Goal: Task Accomplishment & Management: Manage account settings

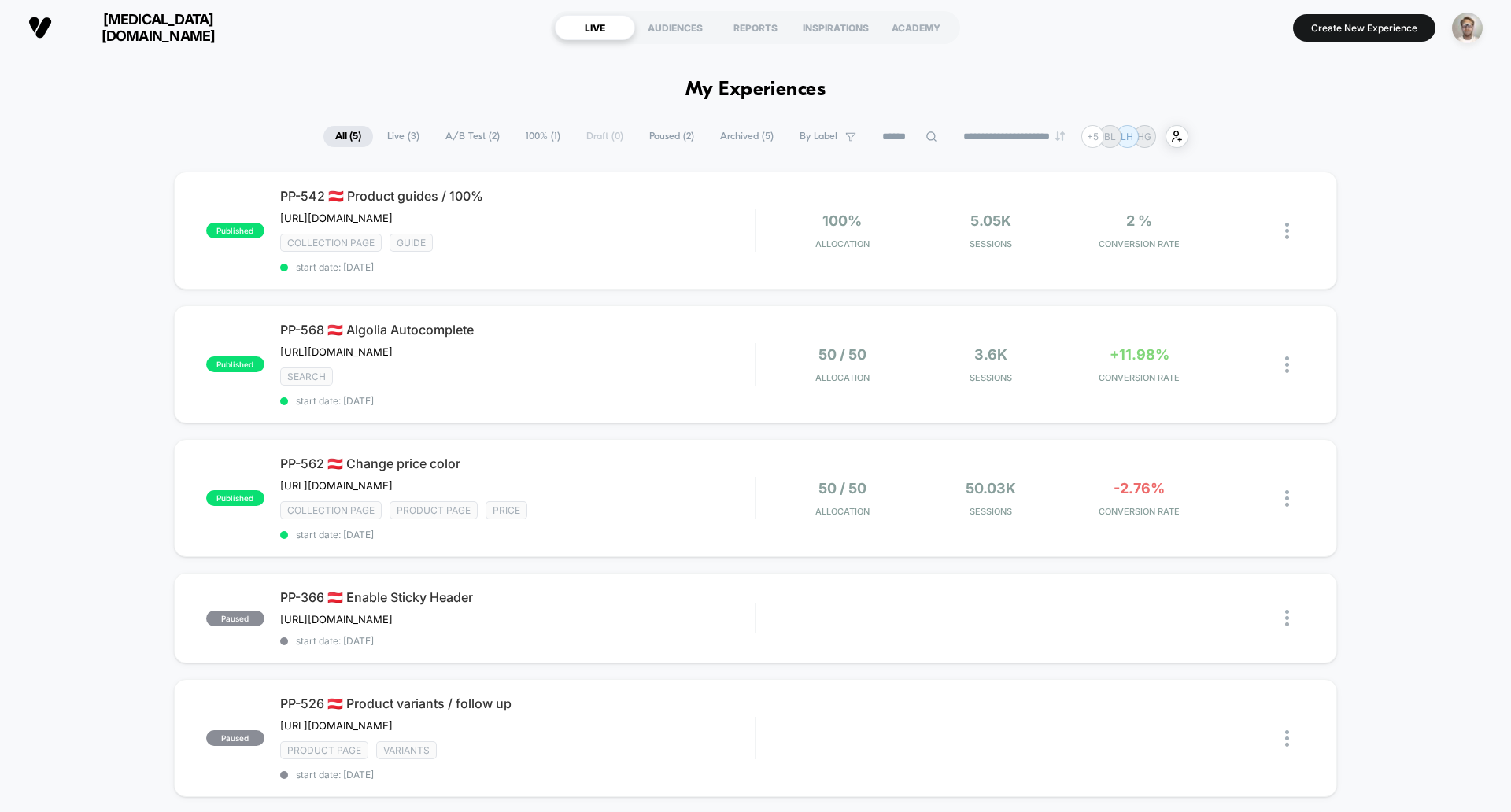
click at [133, 29] on span "[MEDICAL_DATA][DOMAIN_NAME]" at bounding box center [158, 28] width 189 height 33
click at [1465, 30] on img "button" at bounding box center [1467, 28] width 31 height 31
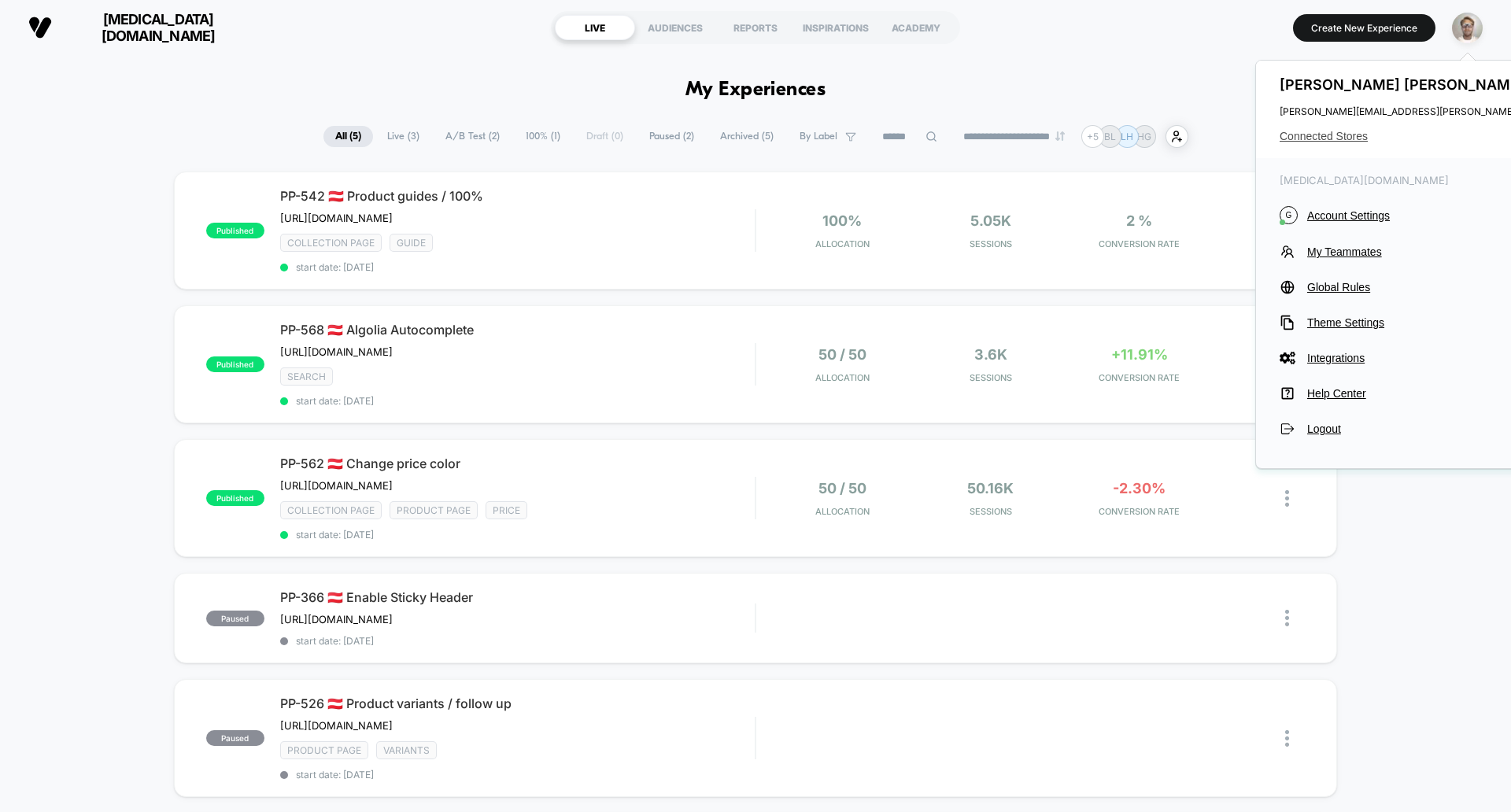
click at [1330, 135] on span "Connected Stores" at bounding box center [1474, 136] width 390 height 13
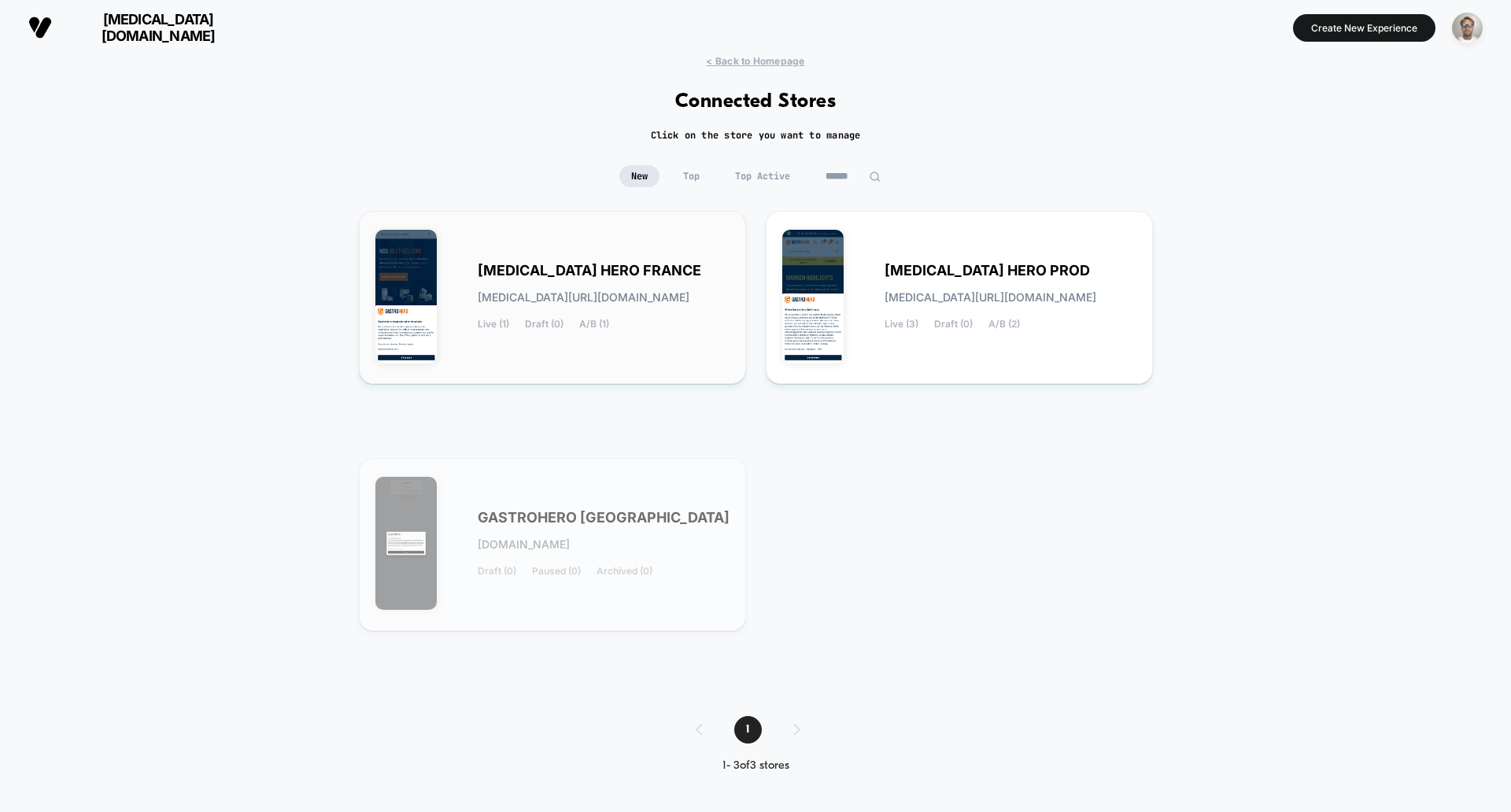
click at [590, 276] on span "[MEDICAL_DATA] HERO FRANCE" at bounding box center [589, 270] width 223 height 11
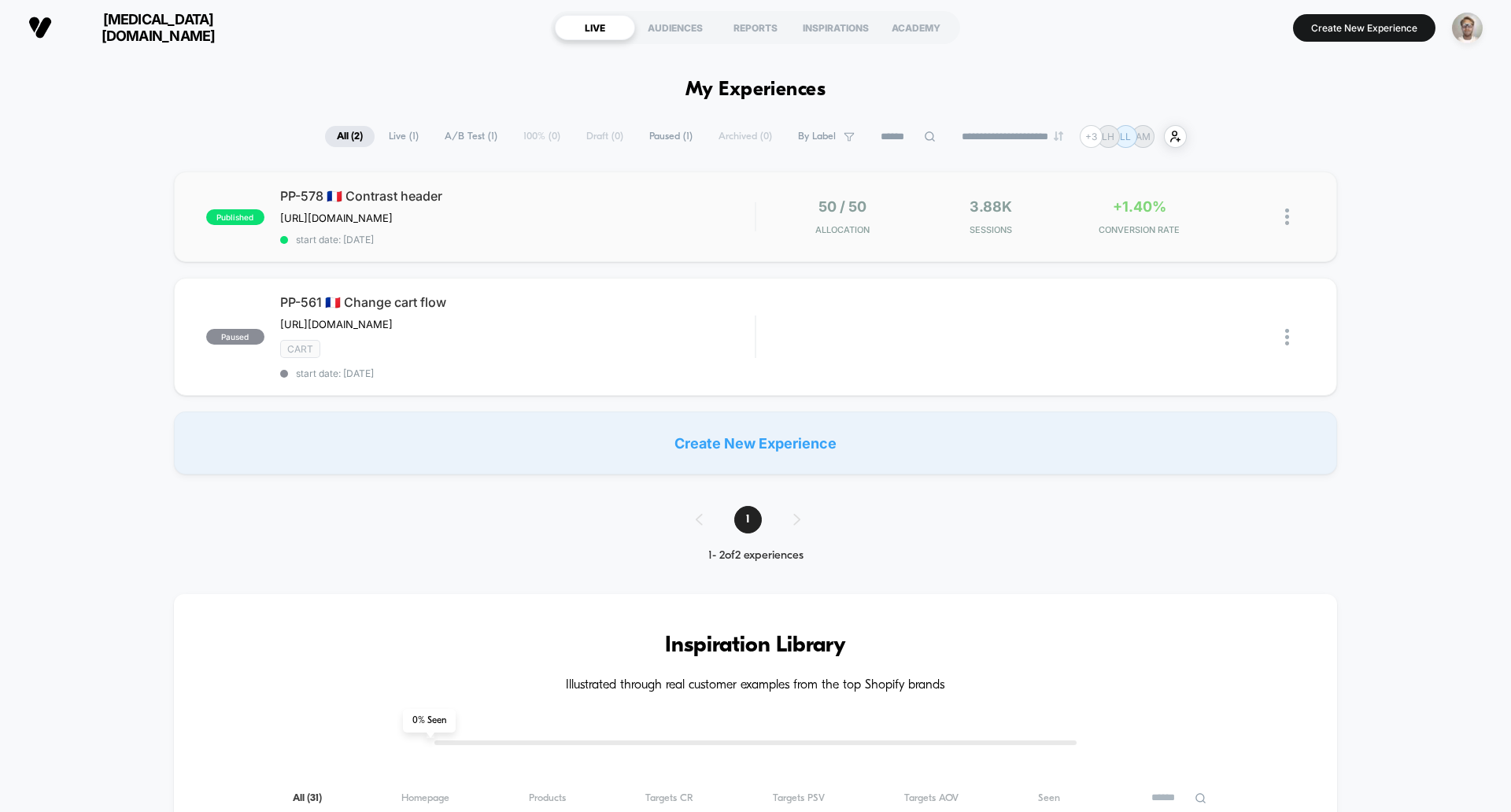
click at [1104, 241] on div "published PP-578 🇫🇷 Contrast header [URL][DOMAIN_NAME] Click to edit experience…" at bounding box center [756, 217] width 1163 height 91
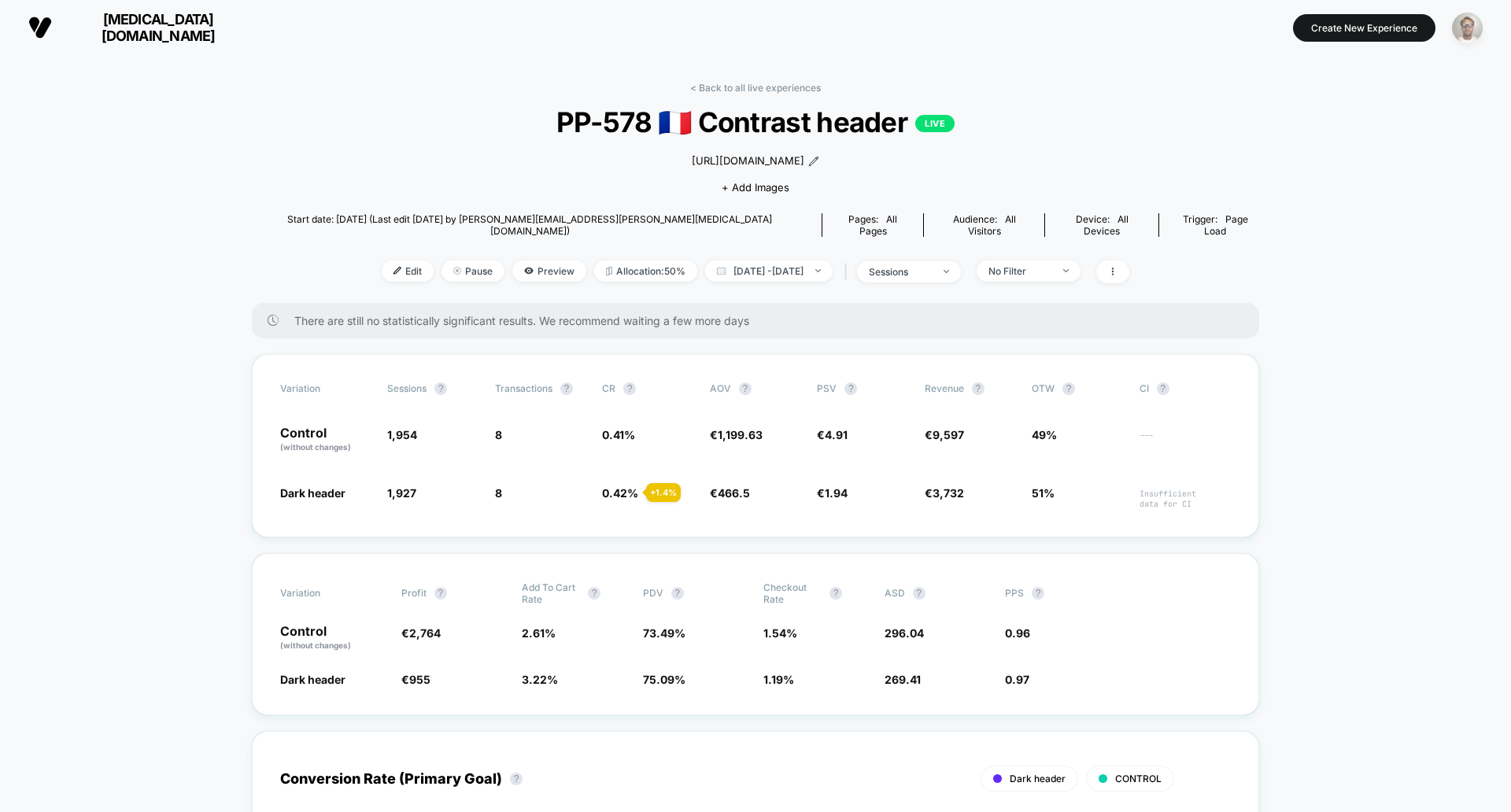
click at [1473, 28] on img "button" at bounding box center [1467, 28] width 31 height 31
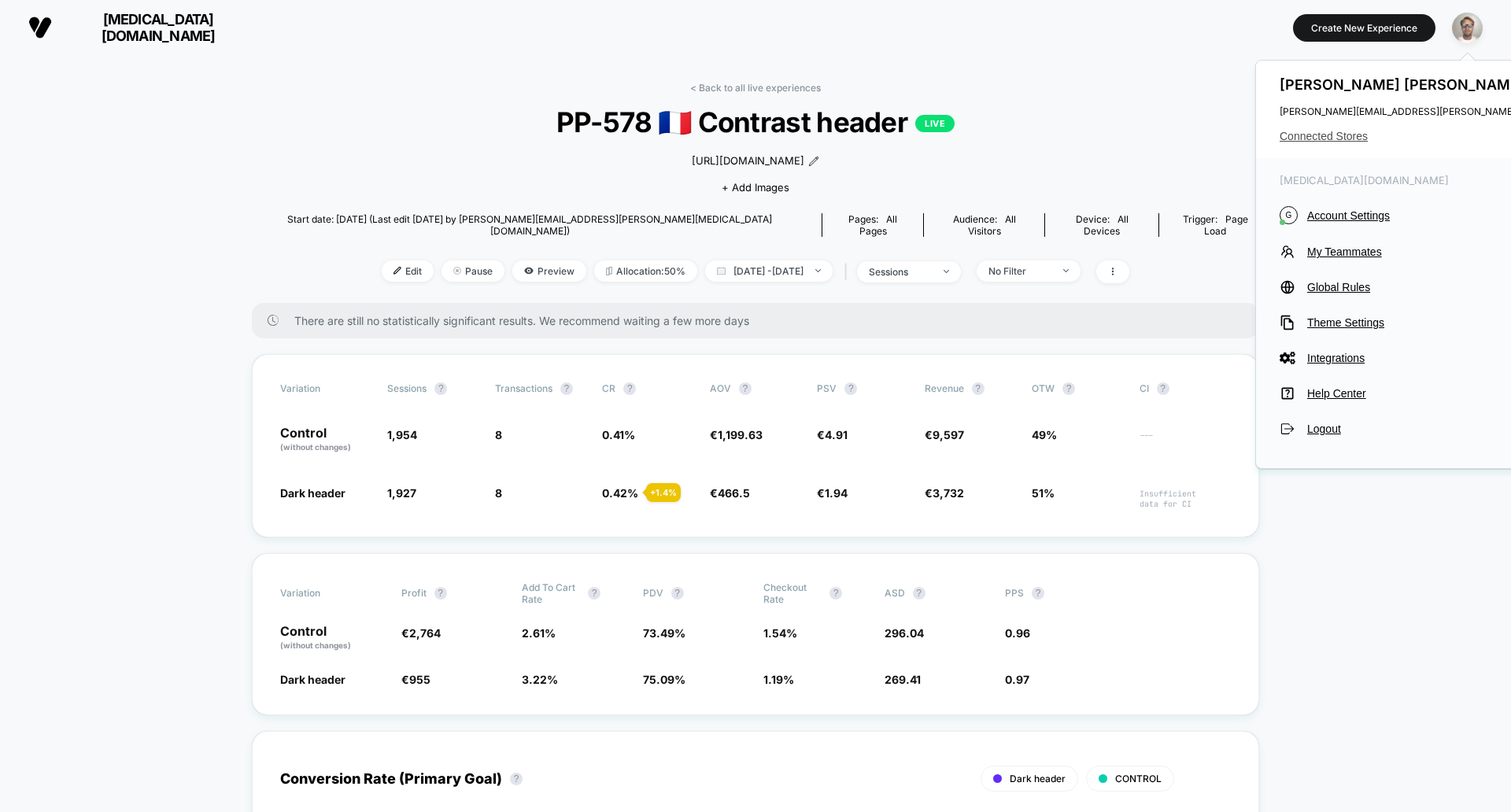
click at [1352, 138] on span "Connected Stores" at bounding box center [1474, 136] width 390 height 13
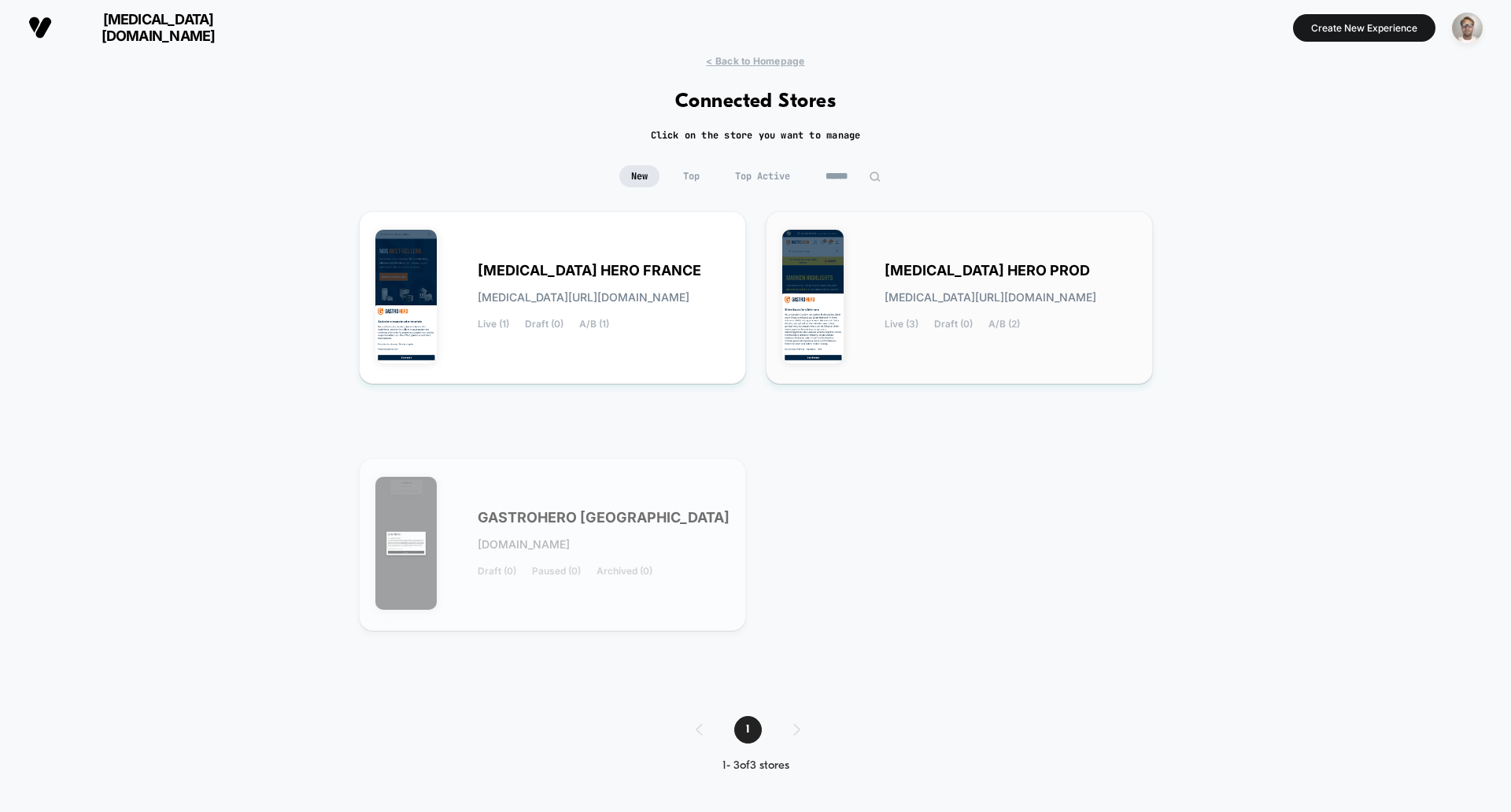
click at [941, 331] on div "GASTRO HERO PROD gastro-hero_prod.myshopify.com Live (3) Draft (0) A/B (2)" at bounding box center [959, 297] width 354 height 140
